Goal: Transaction & Acquisition: Purchase product/service

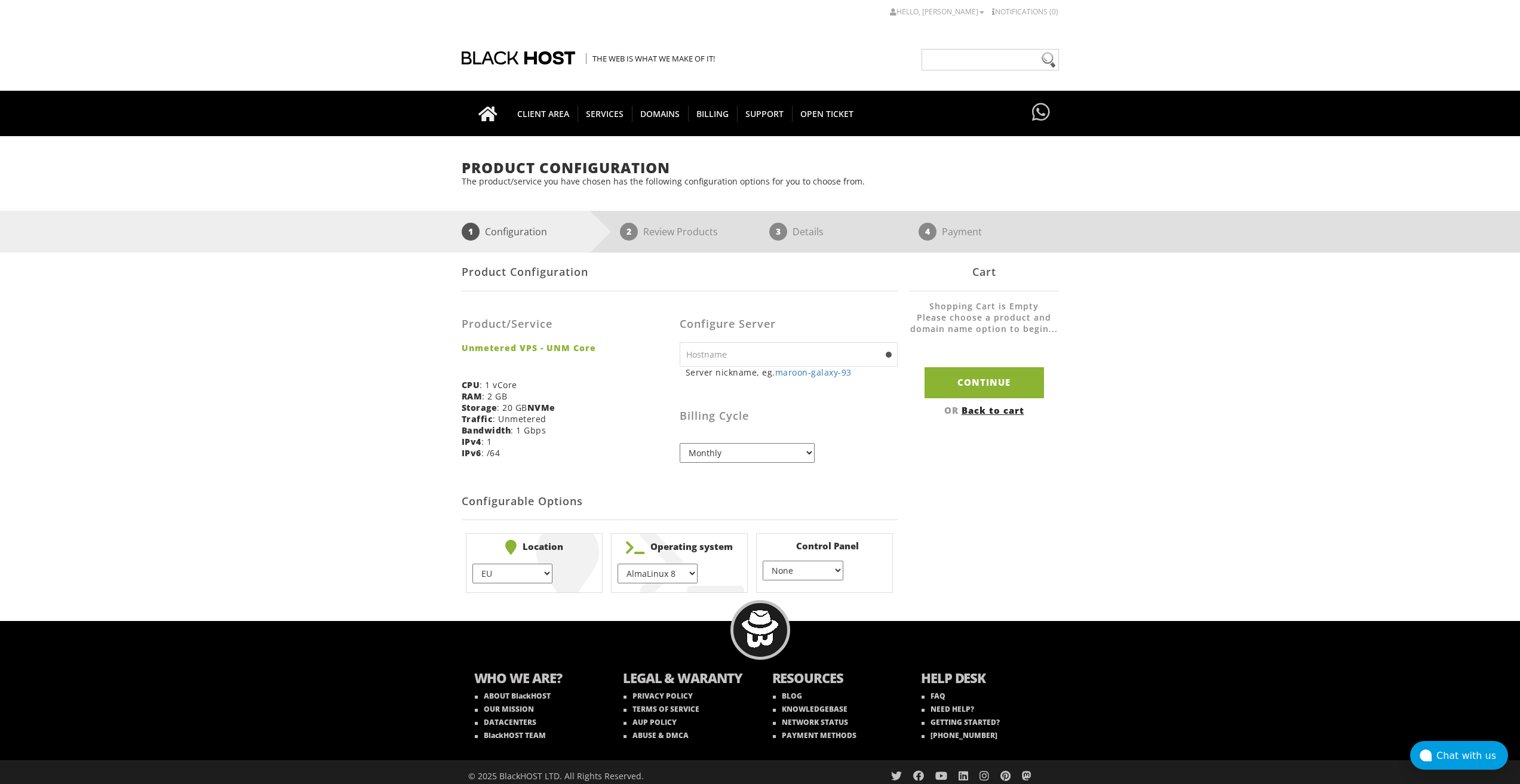
click at [667, 577] on select "AlmaLinux 8 } AlmaLinux 9 } AlmaLinux 10 } Rocky Linux 8 } Rocky Linux 9 } Cent…" at bounding box center [657, 574] width 80 height 20
select select "1208"
click at [618, 564] on select "AlmaLinux 8 } AlmaLinux 9 } AlmaLinux 10 } Rocky Linux 8 } Rocky Linux 9 } Cent…" at bounding box center [657, 574] width 80 height 20
click at [791, 360] on input "text" at bounding box center [788, 354] width 218 height 24
type input "root"
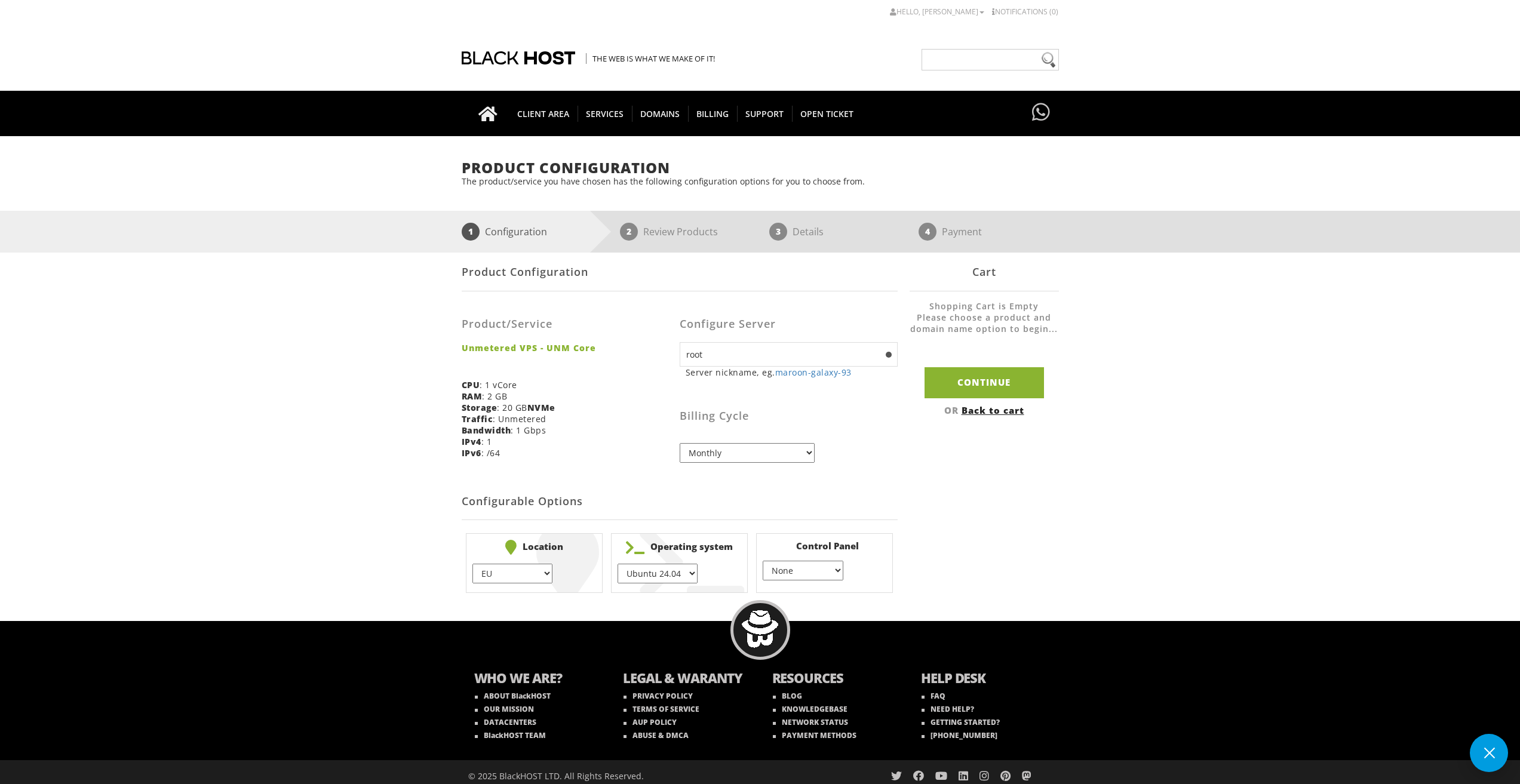
click at [846, 412] on h3 "Billing Cycle" at bounding box center [788, 417] width 218 height 12
click at [832, 572] on select "None } Virtualmin } Cpanel } DirectAdmin }" at bounding box center [802, 570] width 80 height 20
click at [974, 382] on input "Continue" at bounding box center [984, 382] width 119 height 30
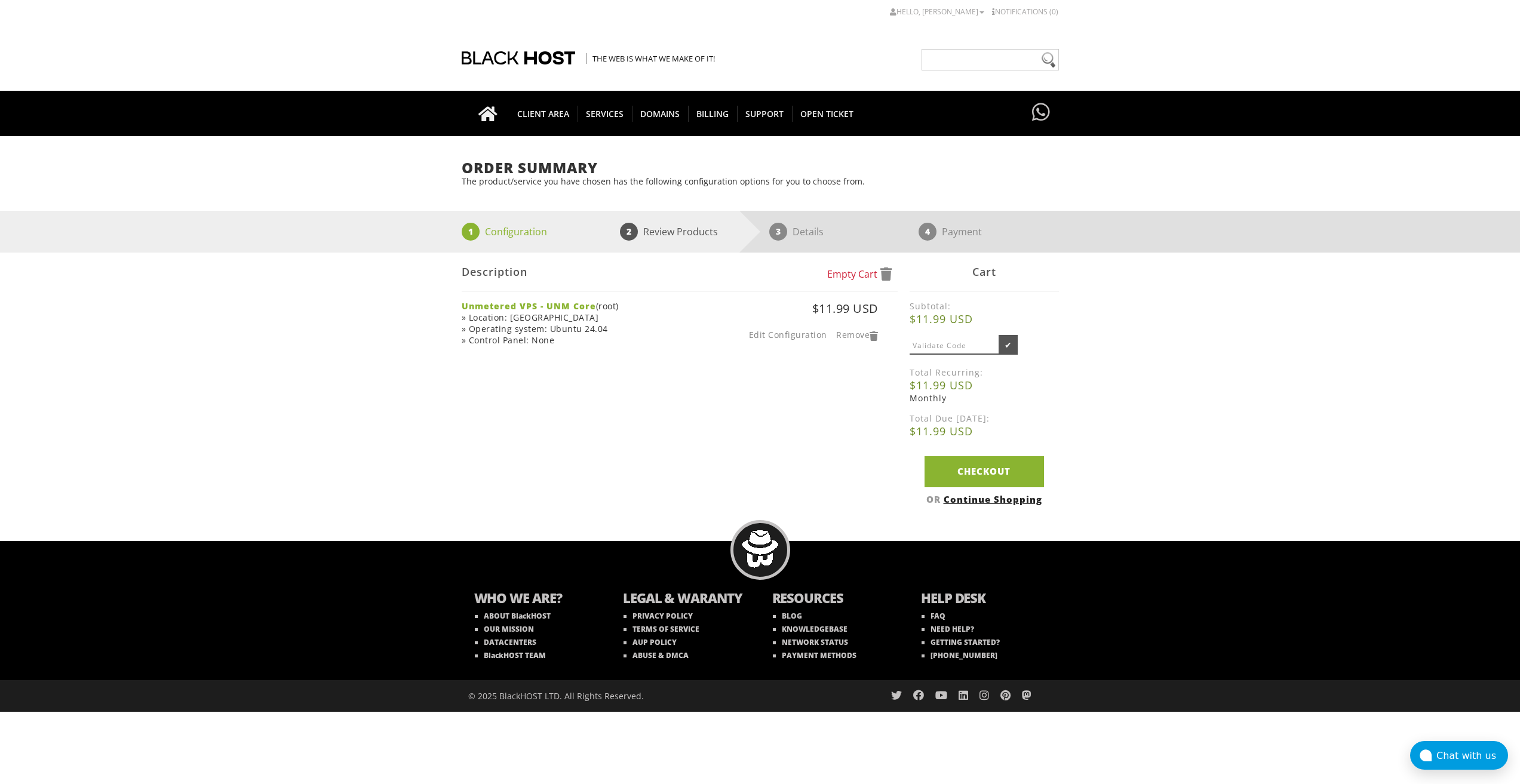
click at [788, 342] on div "Edit Configuration Remove" at bounding box center [791, 333] width 174 height 16
click at [952, 469] on link "Checkout" at bounding box center [984, 471] width 119 height 30
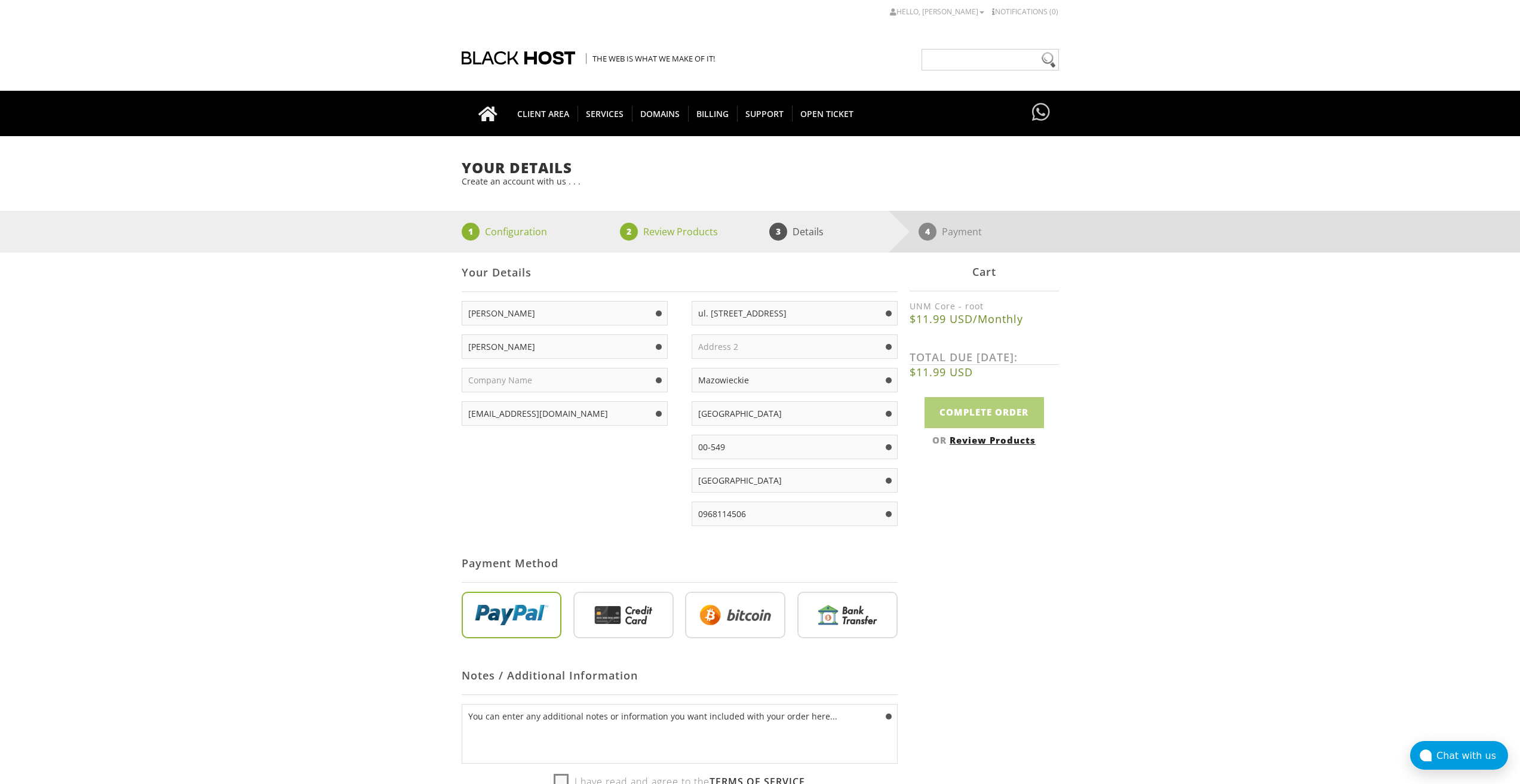
scroll to position [179, 0]
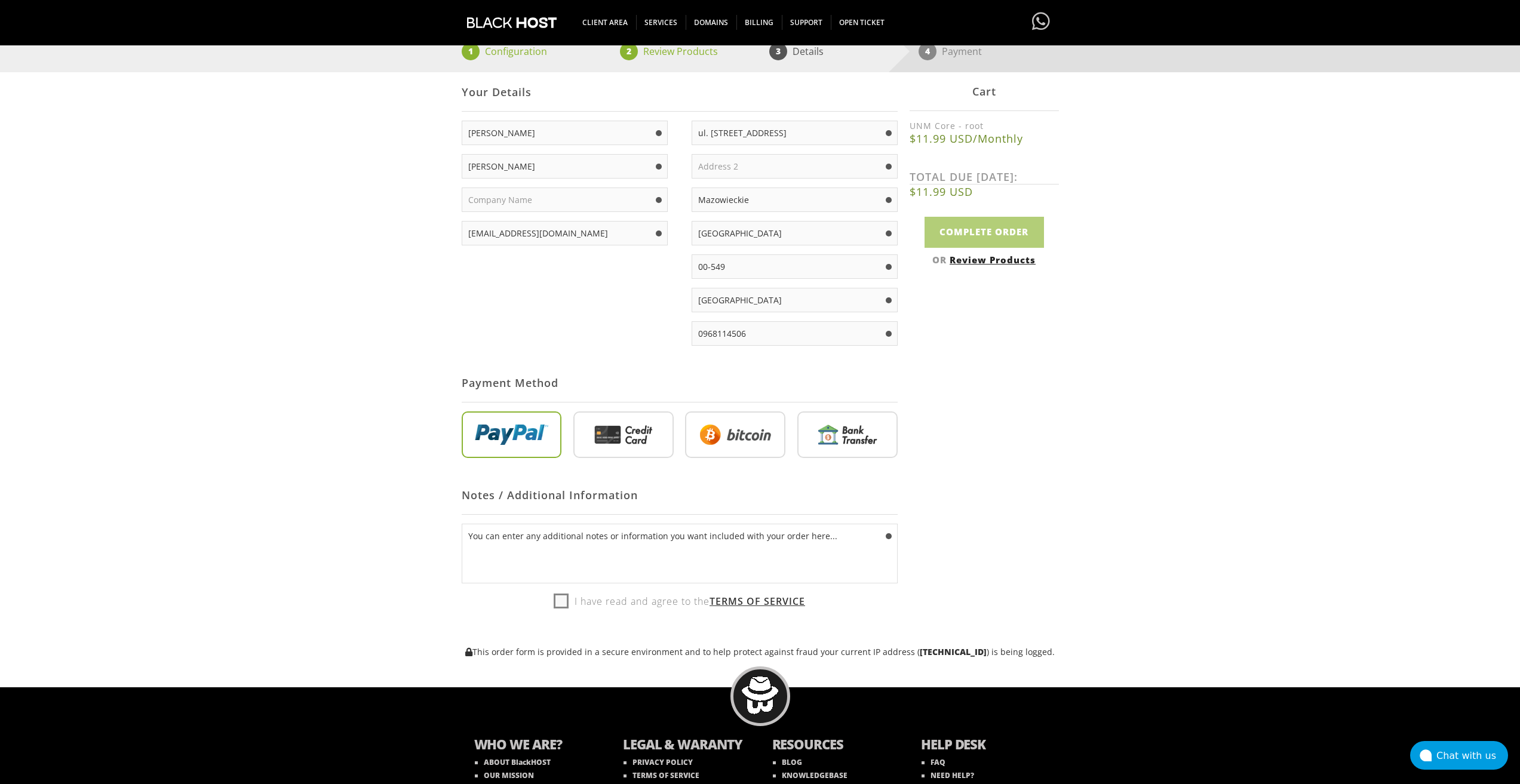
type input "[EMAIL_ADDRESS][DOMAIN_NAME]"
click at [650, 436] on input "radio" at bounding box center [624, 437] width 100 height 47
radio input "true"
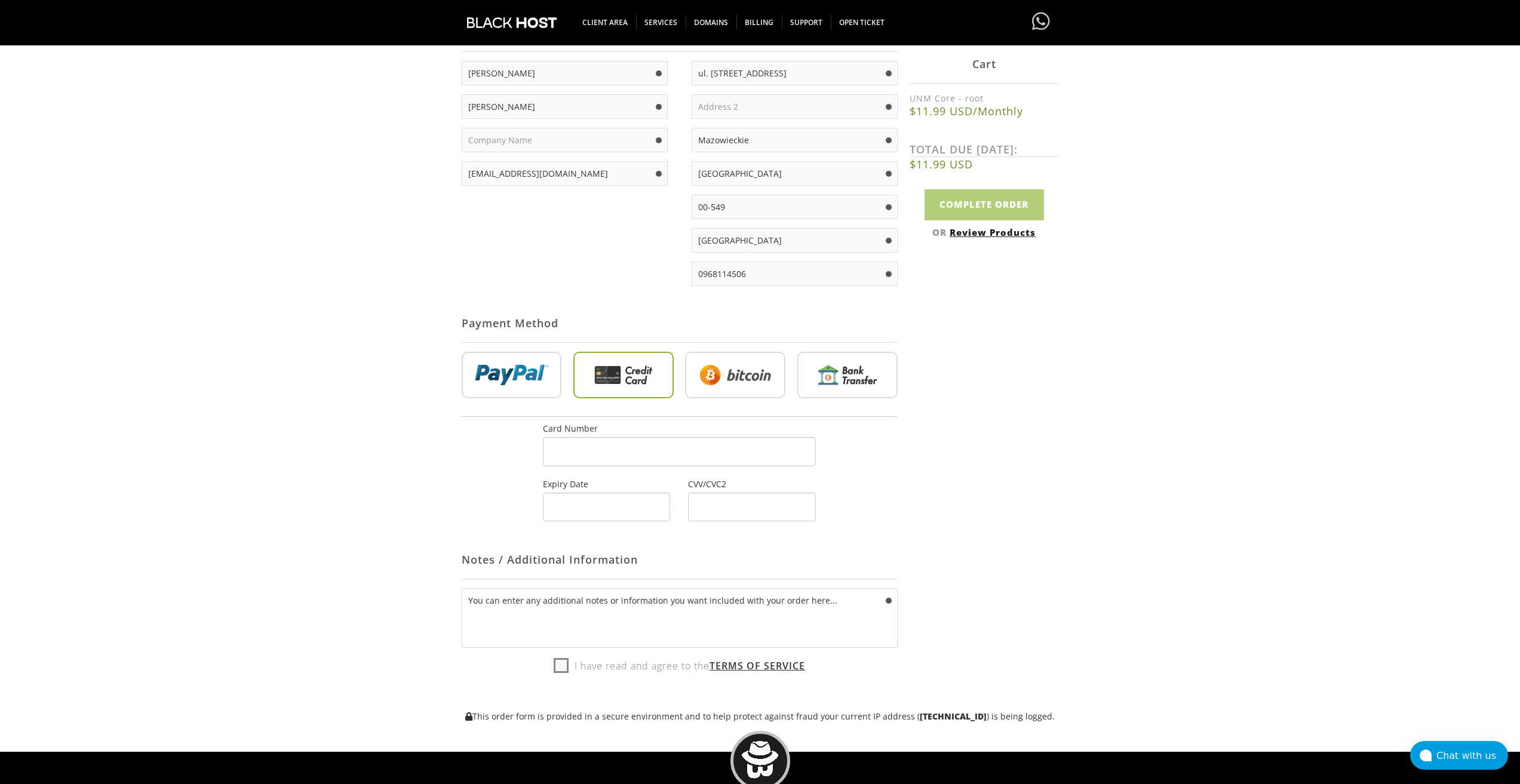
scroll to position [298, 0]
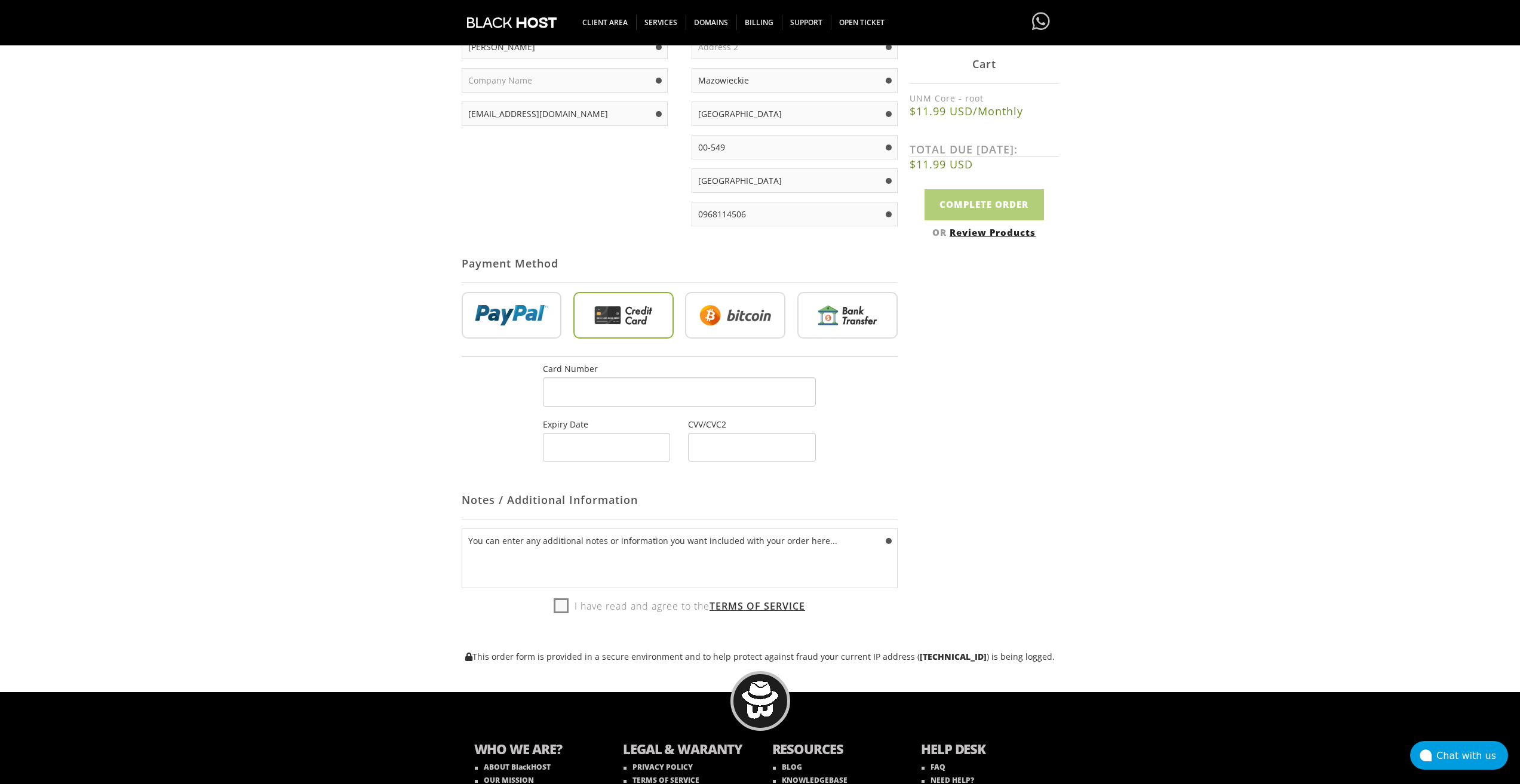
click at [558, 605] on label "I have read and agree to the Terms of Service" at bounding box center [679, 605] width 251 height 18
checkbox input "true"
click at [1021, 198] on input "Complete Order" at bounding box center [984, 204] width 119 height 30
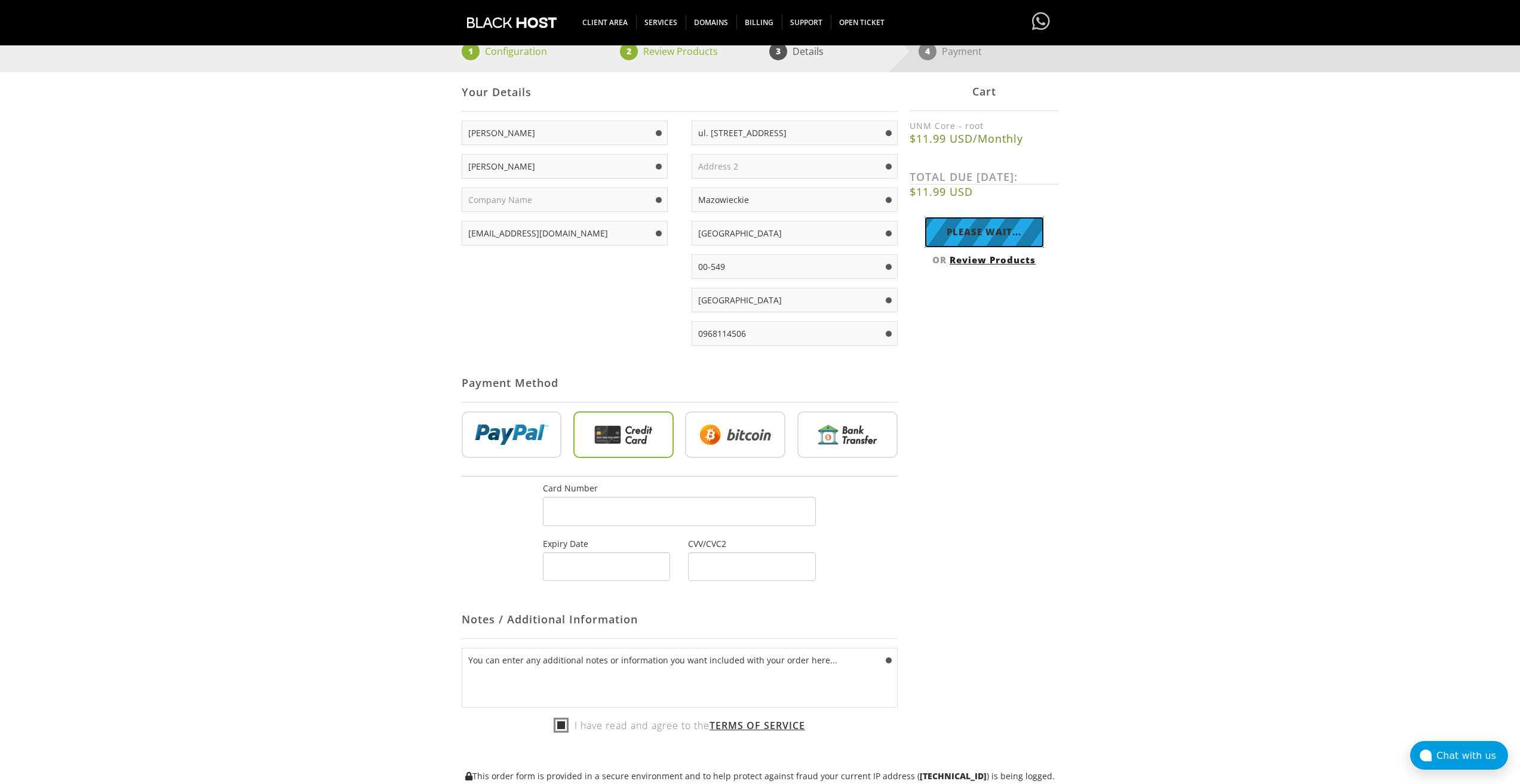
scroll to position [60, 0]
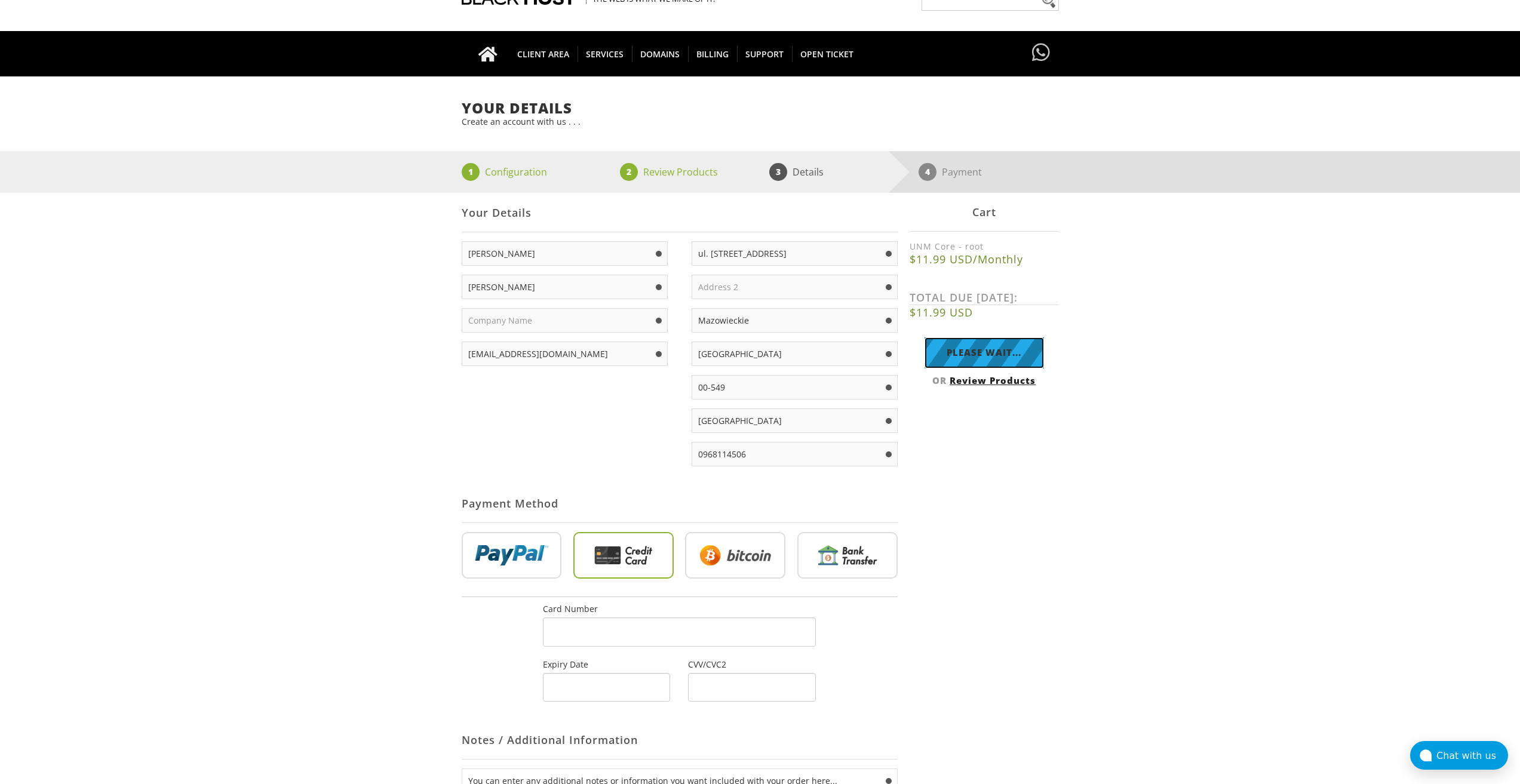
type input "Complete Order"
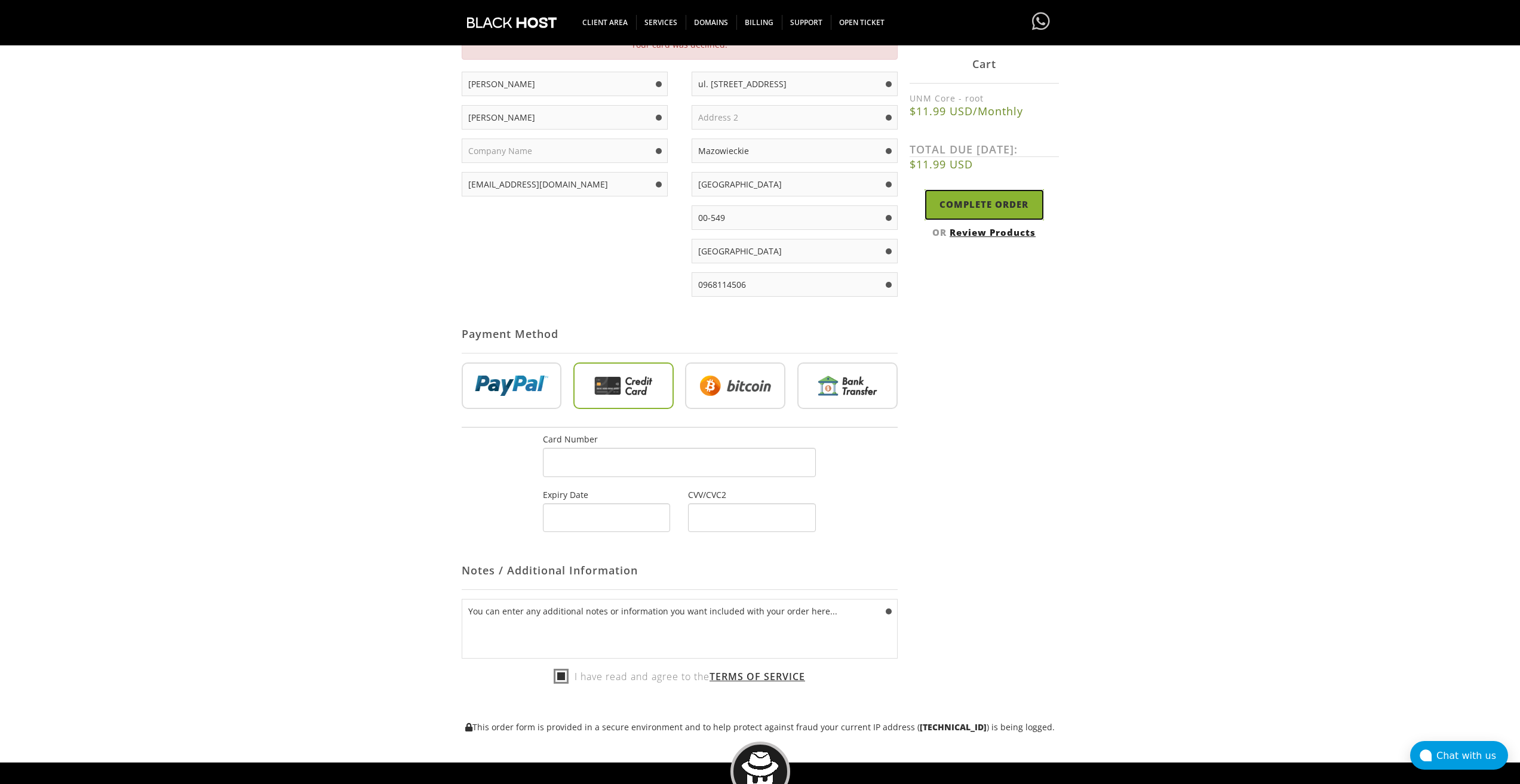
scroll to position [151, 0]
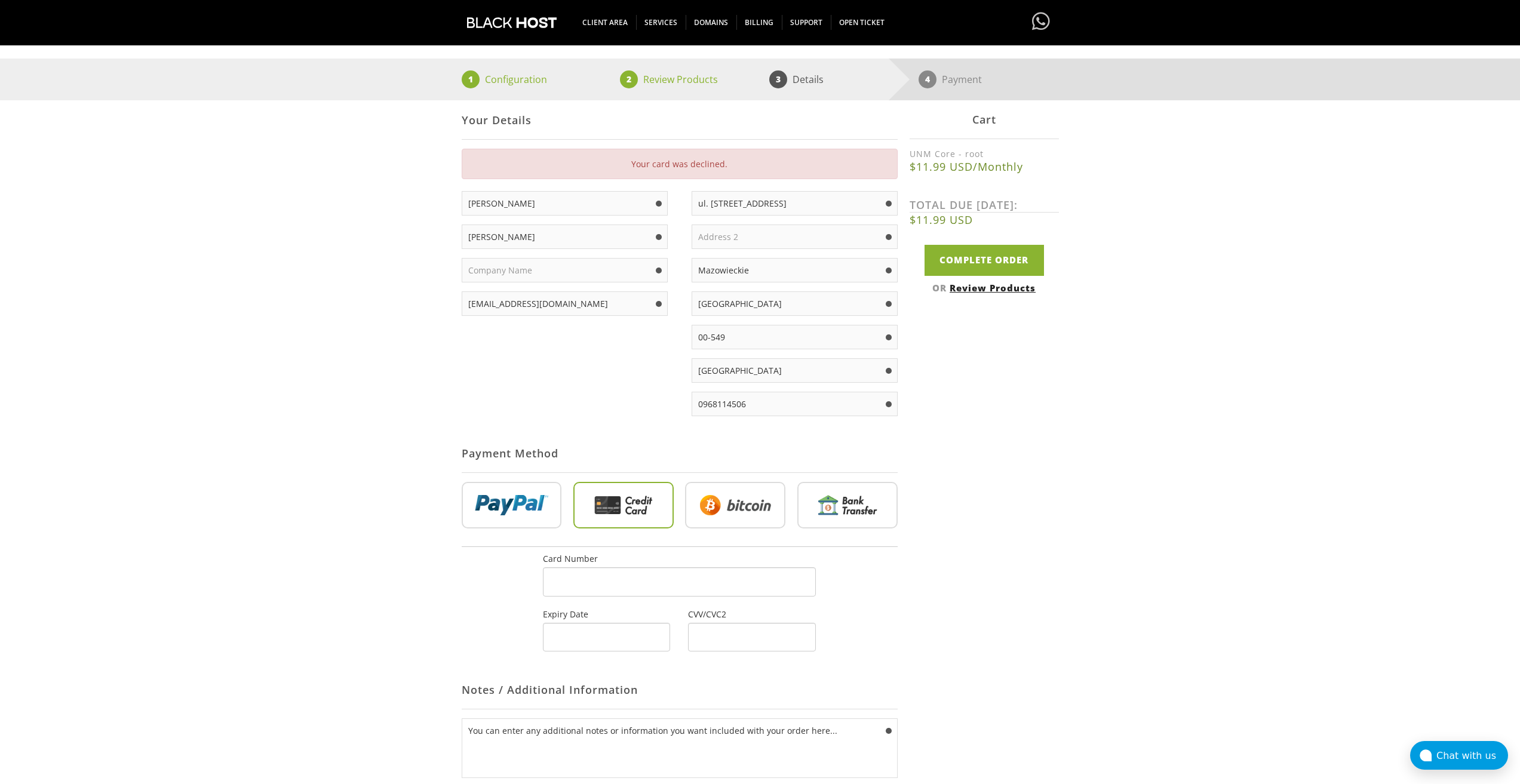
click at [694, 166] on div "Your card was declined." at bounding box center [679, 163] width 436 height 30
click at [587, 322] on div "Daniel Foster lavandaaa88f@gmail.com" at bounding box center [570, 258] width 218 height 134
click at [734, 482] on img at bounding box center [735, 505] width 100 height 47
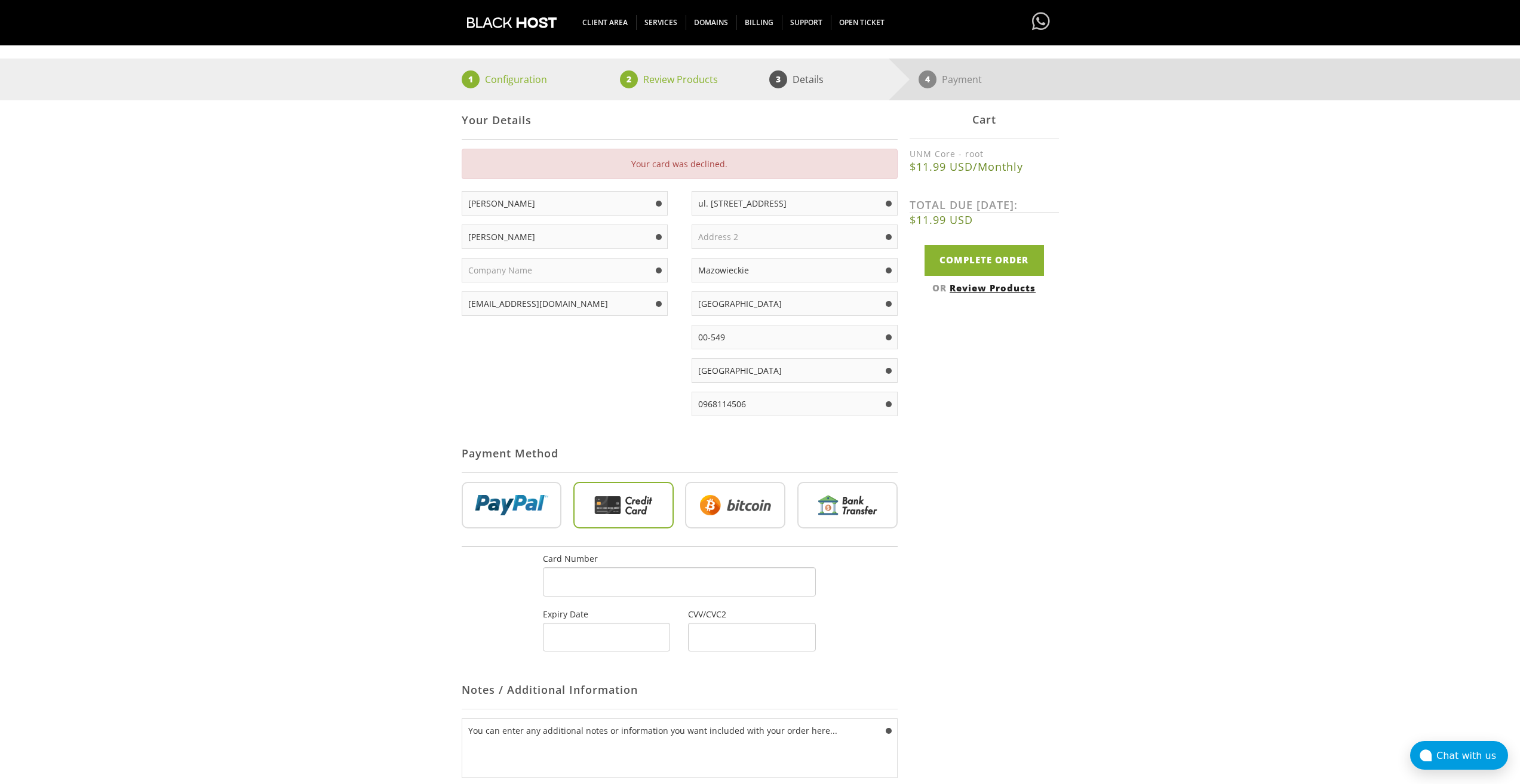
click at [737, 495] on input "radio" at bounding box center [735, 508] width 100 height 47
radio input "true"
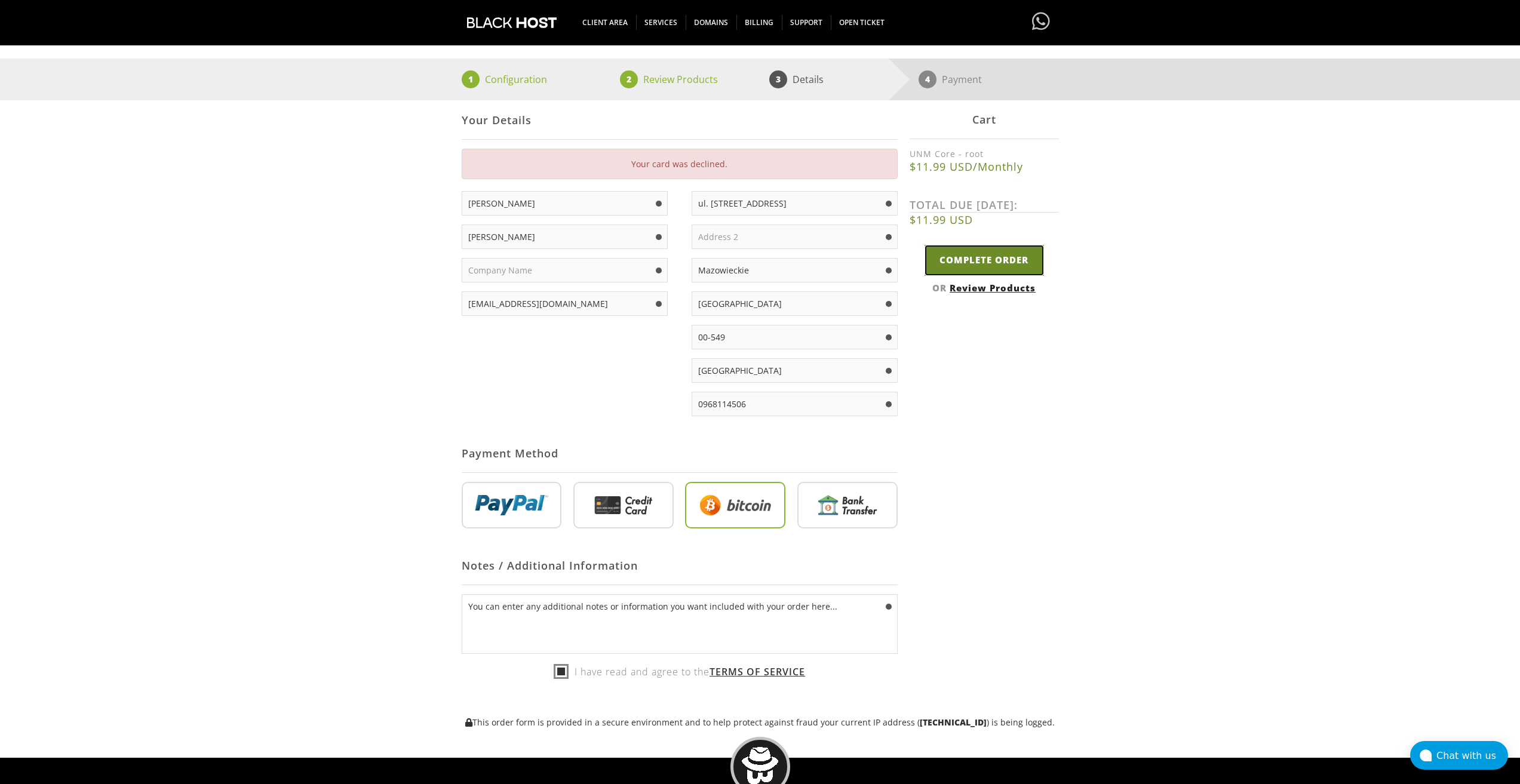
click at [970, 254] on input "Complete Order" at bounding box center [984, 260] width 119 height 30
type input "Please Wait..."
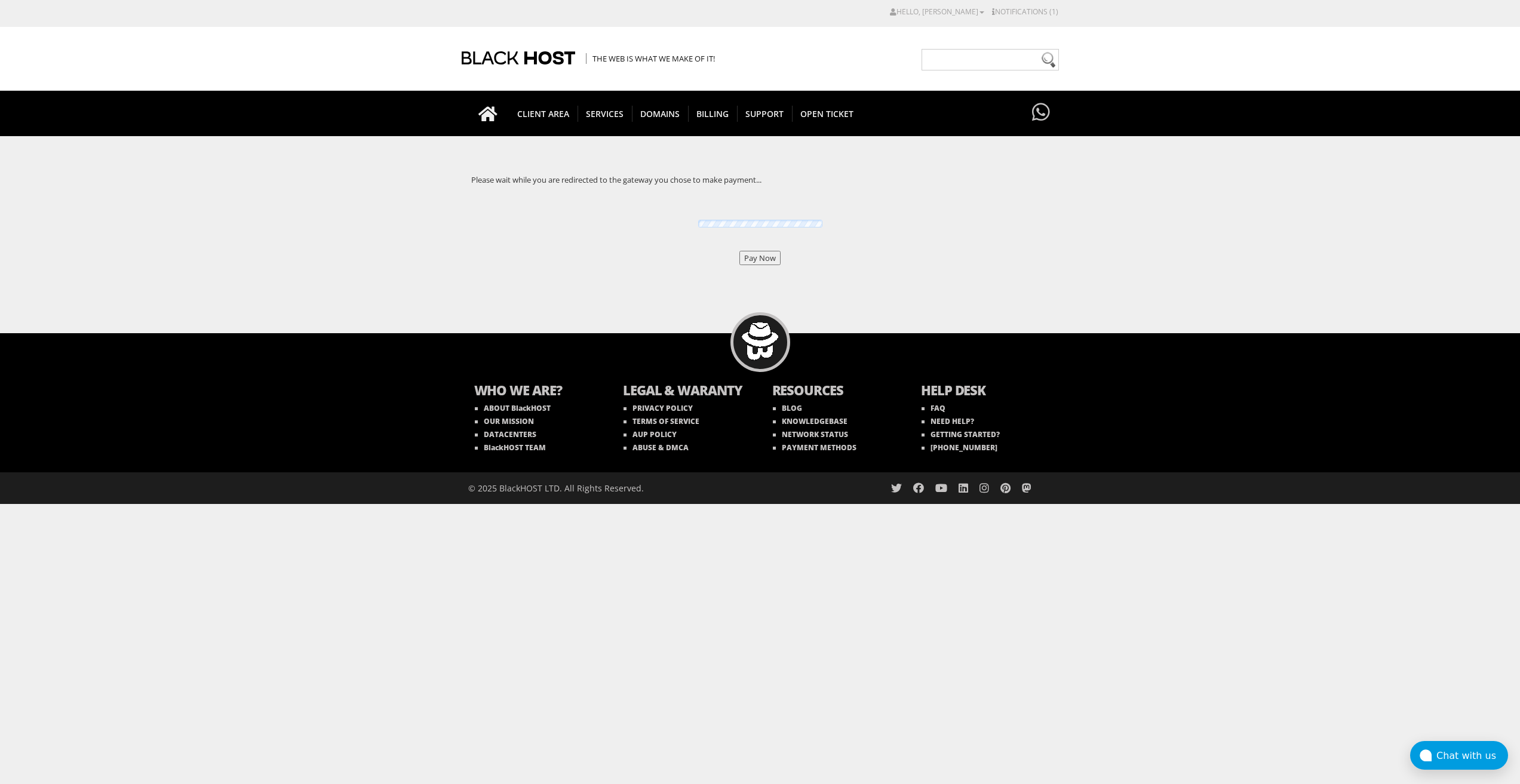
click at [769, 260] on input "Pay Now" at bounding box center [760, 258] width 41 height 15
